Goal: Communication & Community: Answer question/provide support

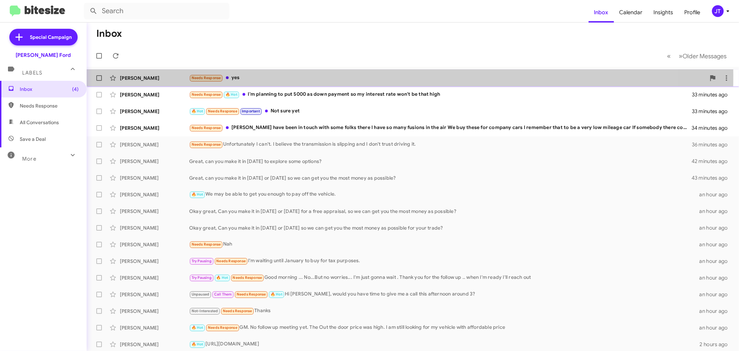
click at [309, 76] on div "Needs Response yes" at bounding box center [447, 78] width 517 height 8
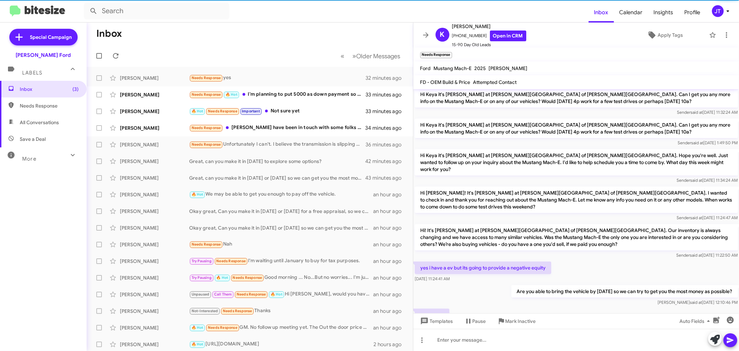
scroll to position [84, 0]
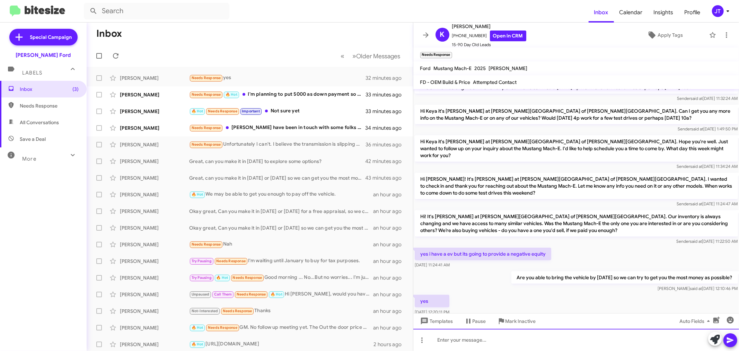
click at [586, 340] on div at bounding box center [576, 340] width 326 height 22
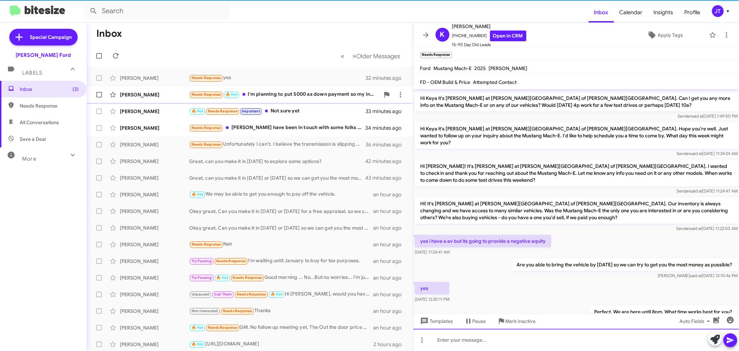
scroll to position [109, 0]
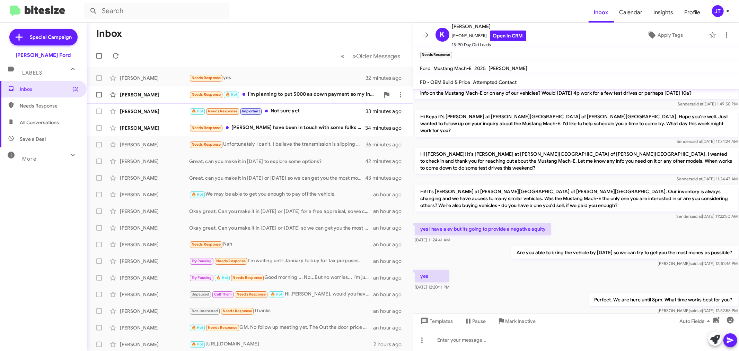
click at [311, 98] on div "Needs Response 🔥 Hot I'm planning to put 5000 as down payment so my interest ra…" at bounding box center [284, 94] width 191 height 8
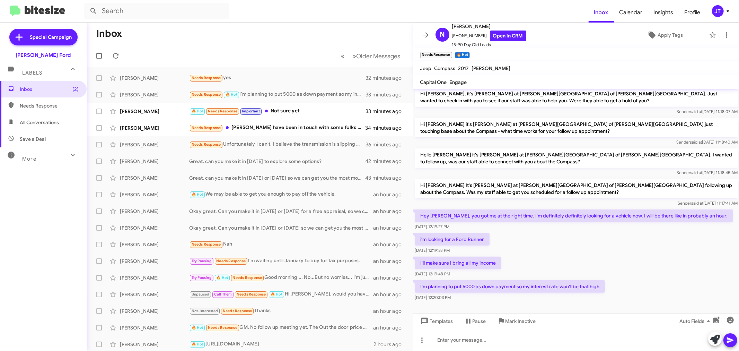
scroll to position [367, 0]
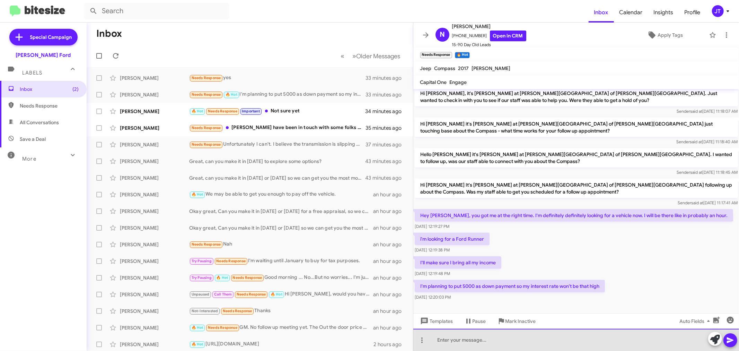
click at [535, 341] on div at bounding box center [576, 340] width 326 height 22
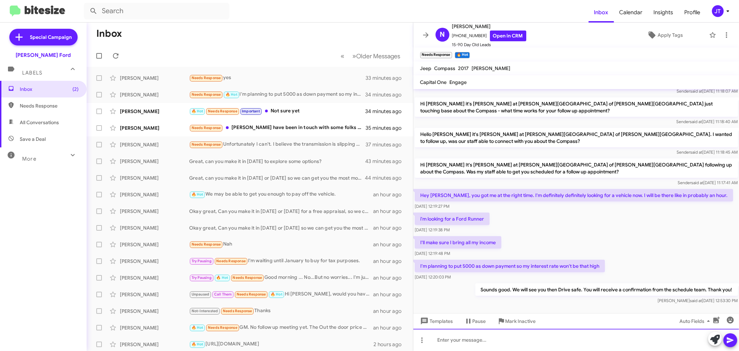
scroll to position [392, 0]
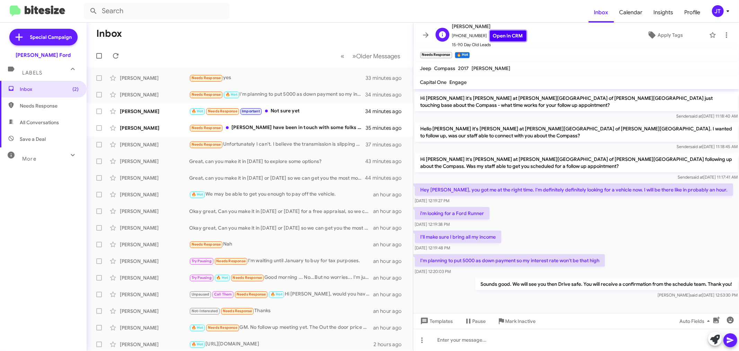
click at [498, 36] on link "Open in CRM" at bounding box center [508, 35] width 36 height 11
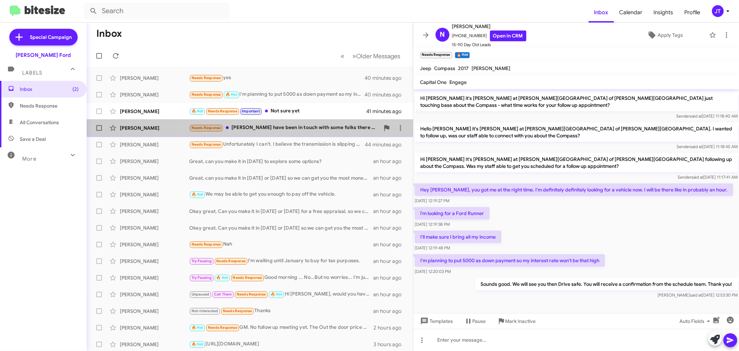
click at [315, 130] on div "Needs Response [PERSON_NAME] I have been in touch with some folks there I have …" at bounding box center [284, 128] width 191 height 8
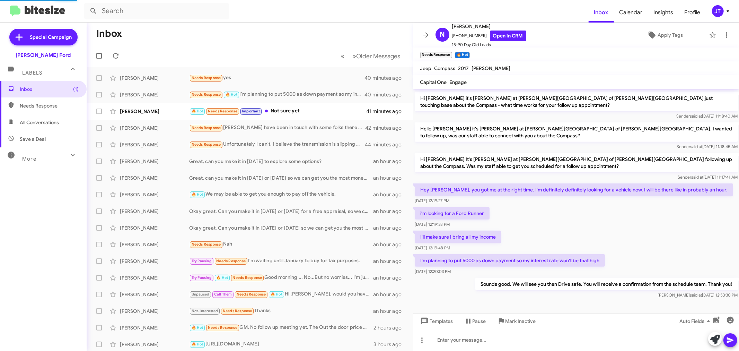
scroll to position [87, 0]
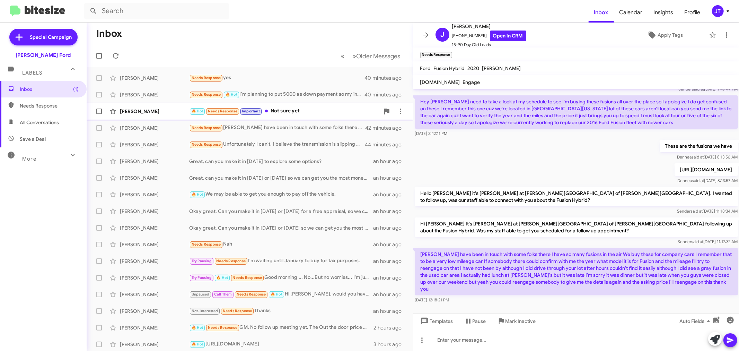
click at [311, 113] on div "🔥 Hot Needs Response Important Not sure yet" at bounding box center [284, 111] width 191 height 8
